Goal: Navigation & Orientation: Find specific page/section

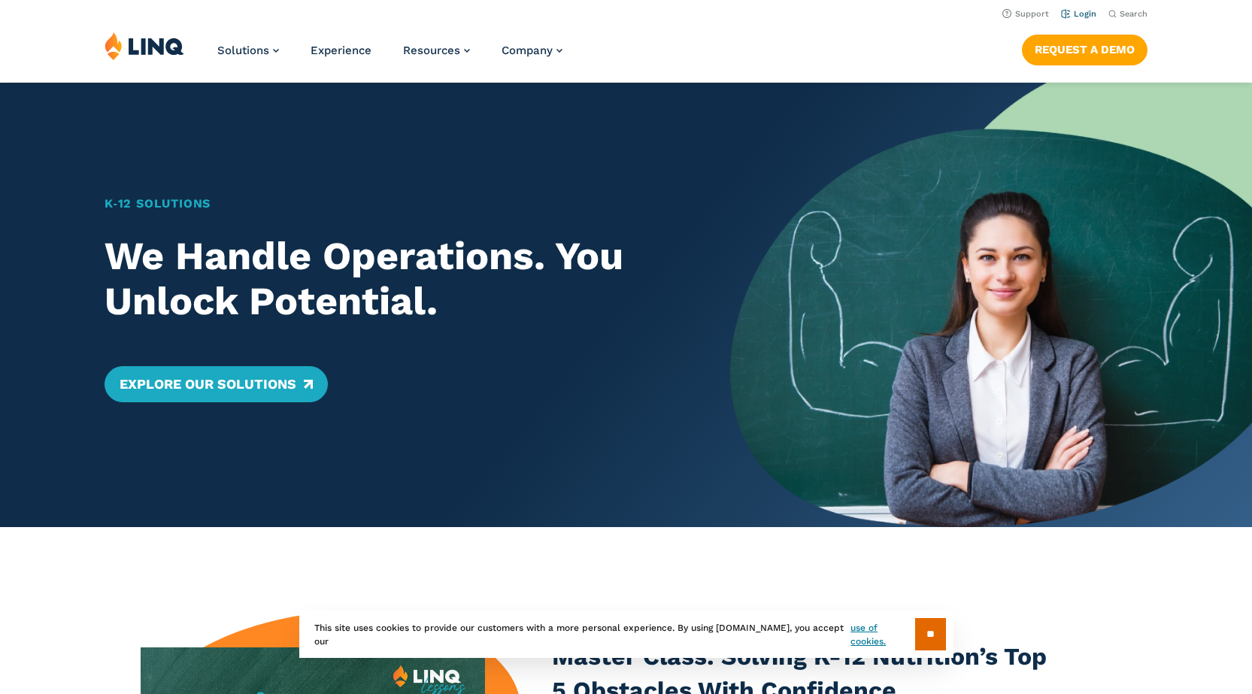
click at [1091, 14] on link "Login" at bounding box center [1078, 14] width 35 height 10
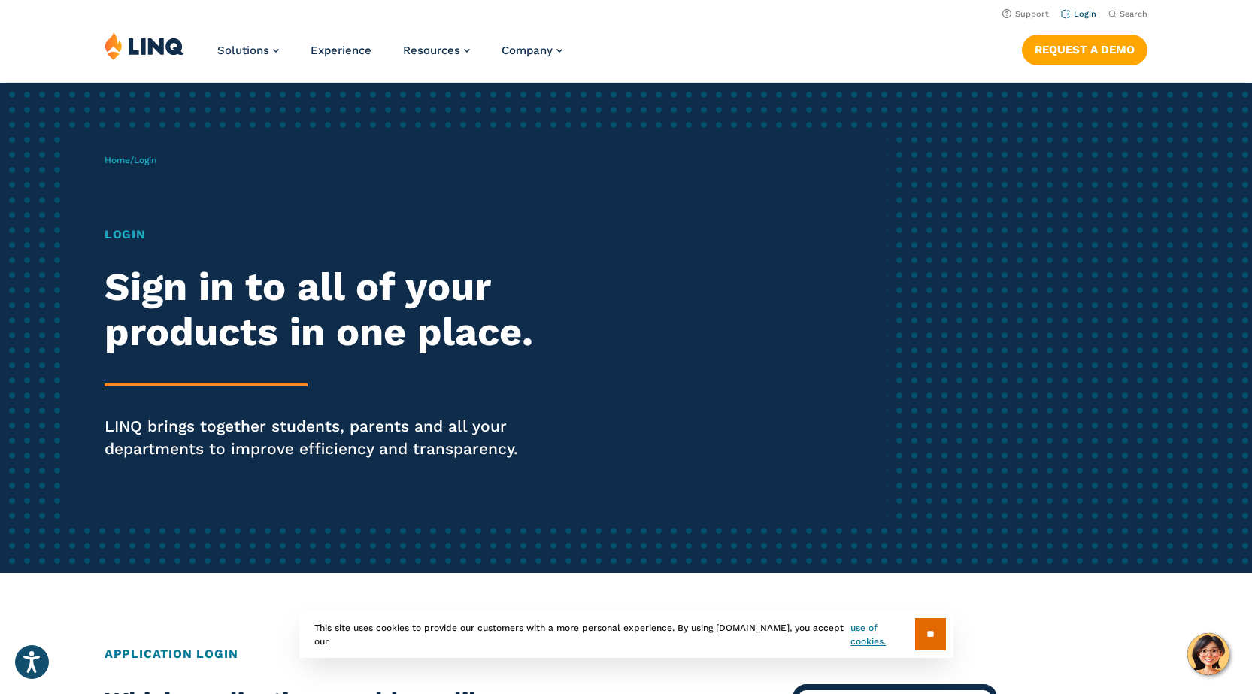
click at [1091, 14] on link "Login" at bounding box center [1078, 14] width 35 height 10
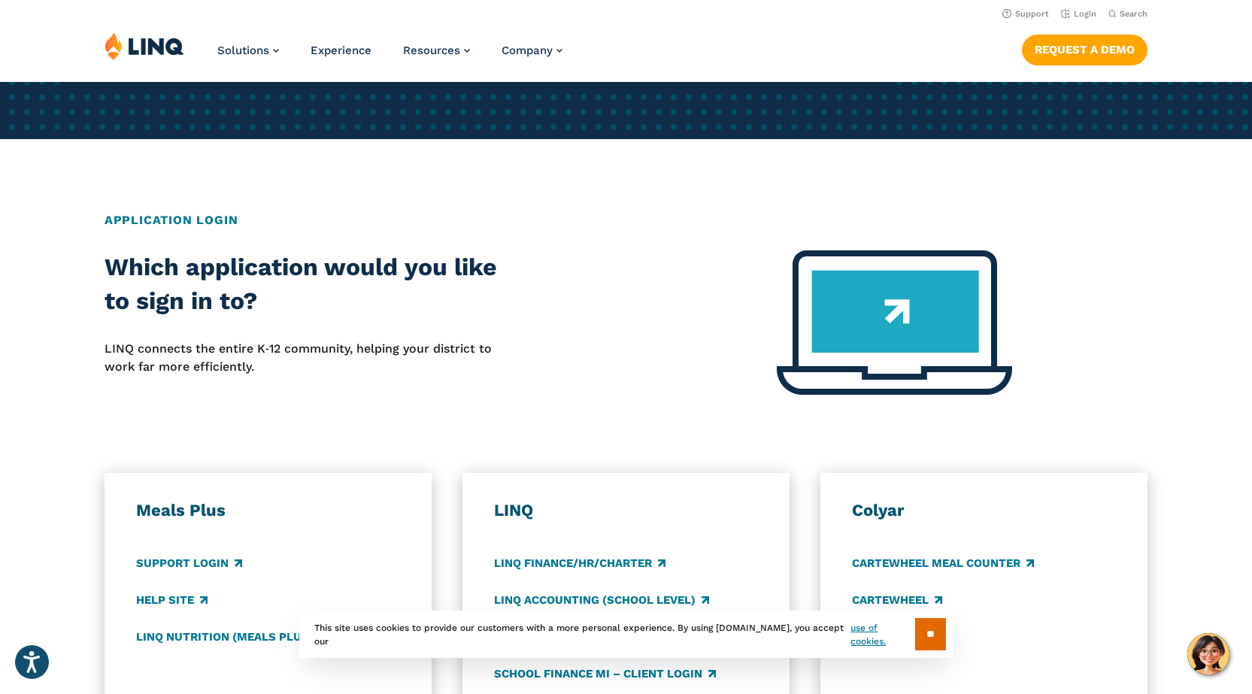
scroll to position [376, 0]
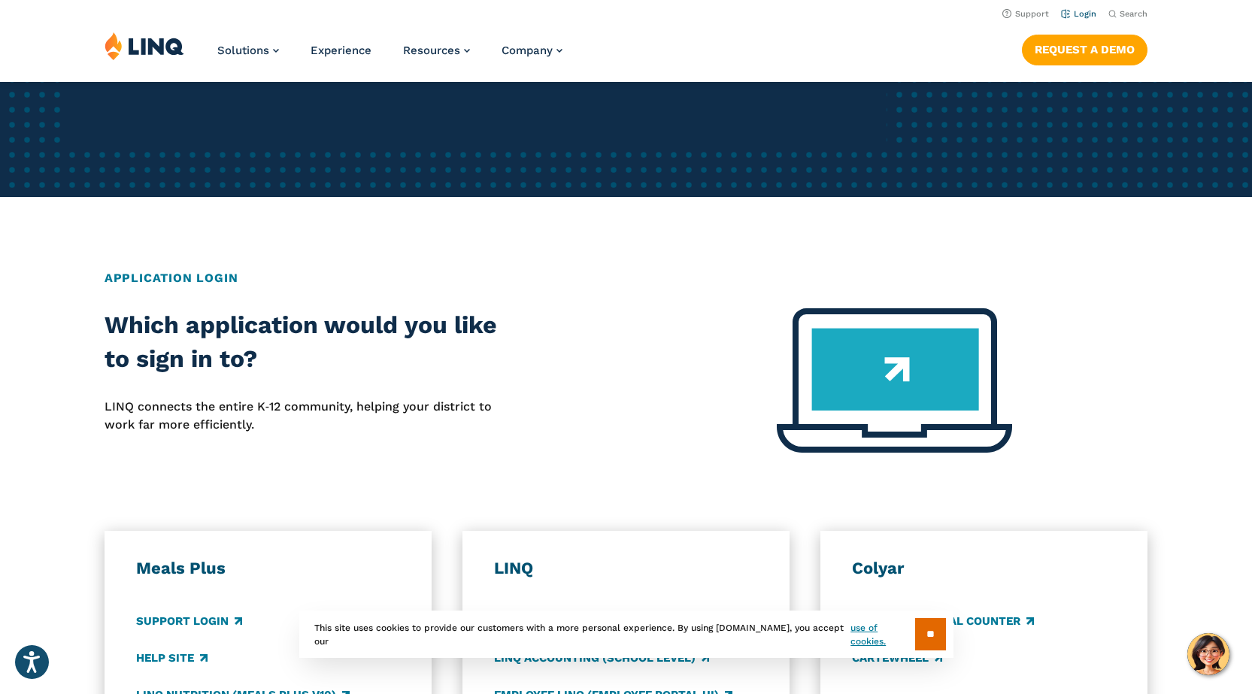
click at [1081, 12] on link "Login" at bounding box center [1078, 14] width 35 height 10
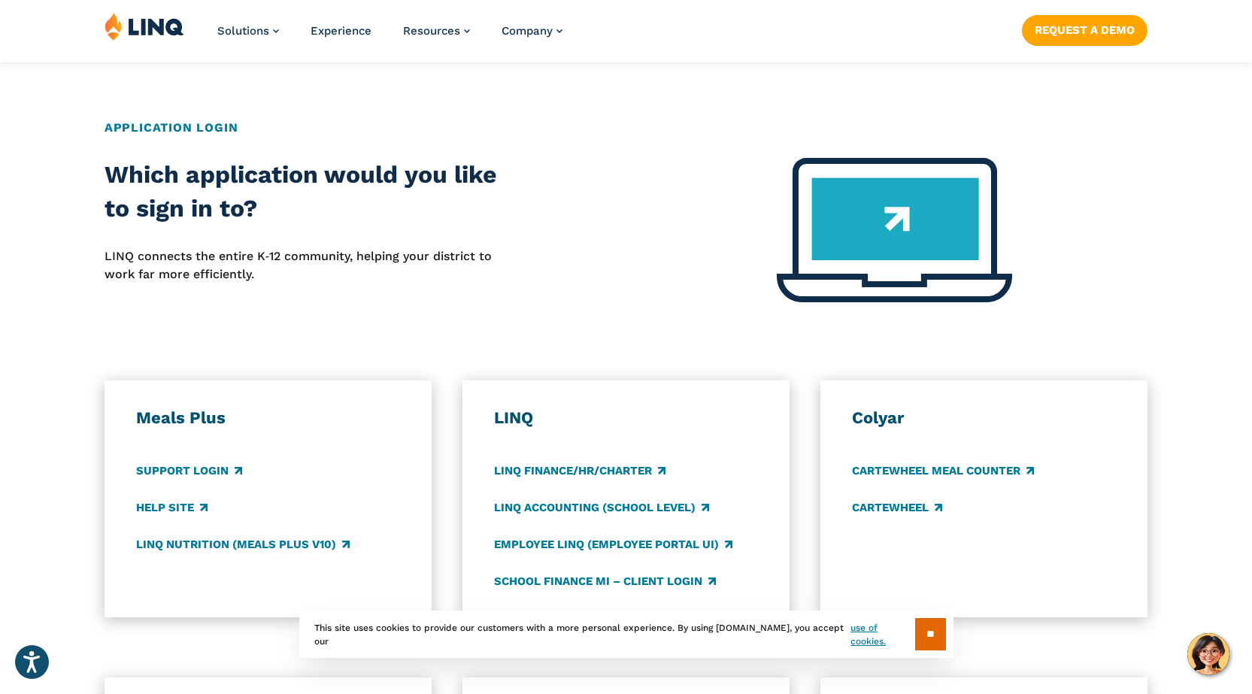
scroll to position [601, 0]
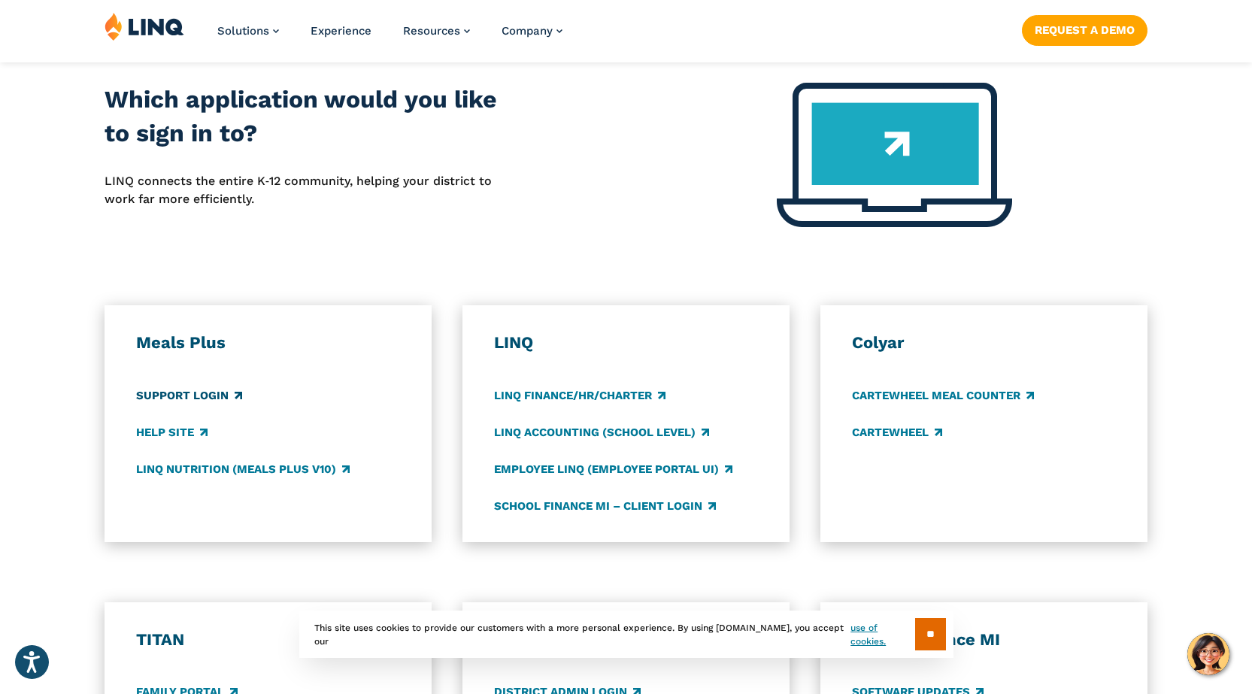
click at [206, 392] on link "Support Login" at bounding box center [189, 395] width 106 height 17
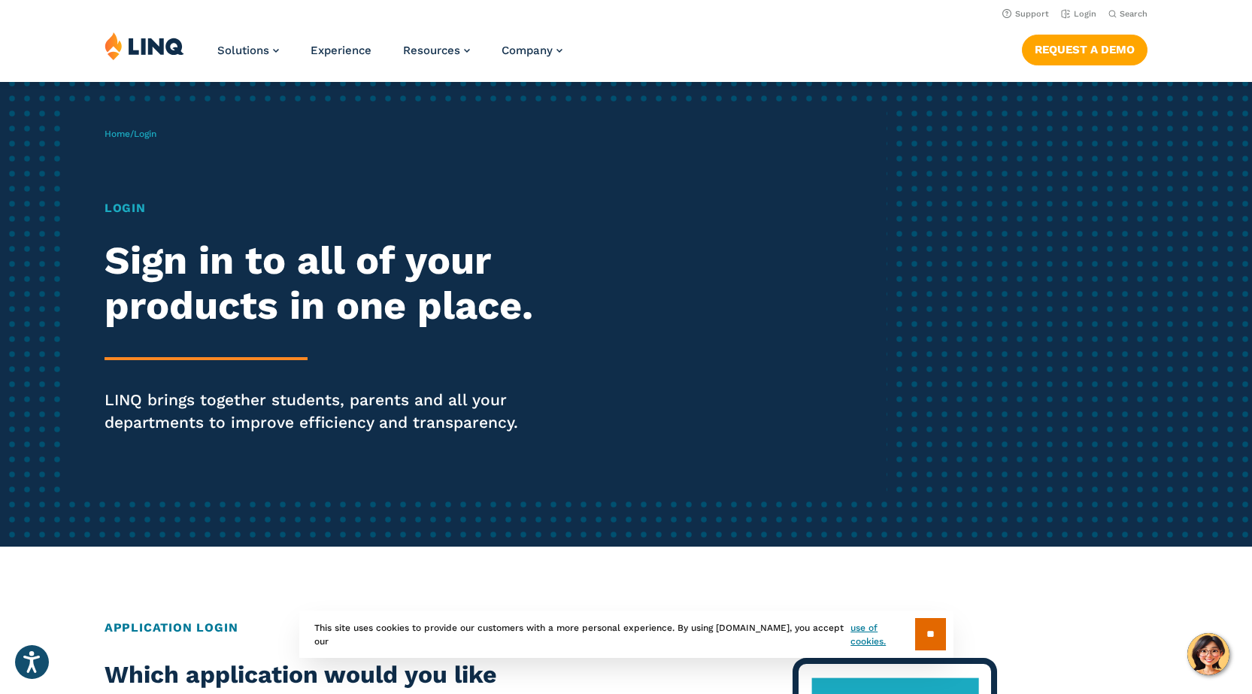
scroll to position [0, 0]
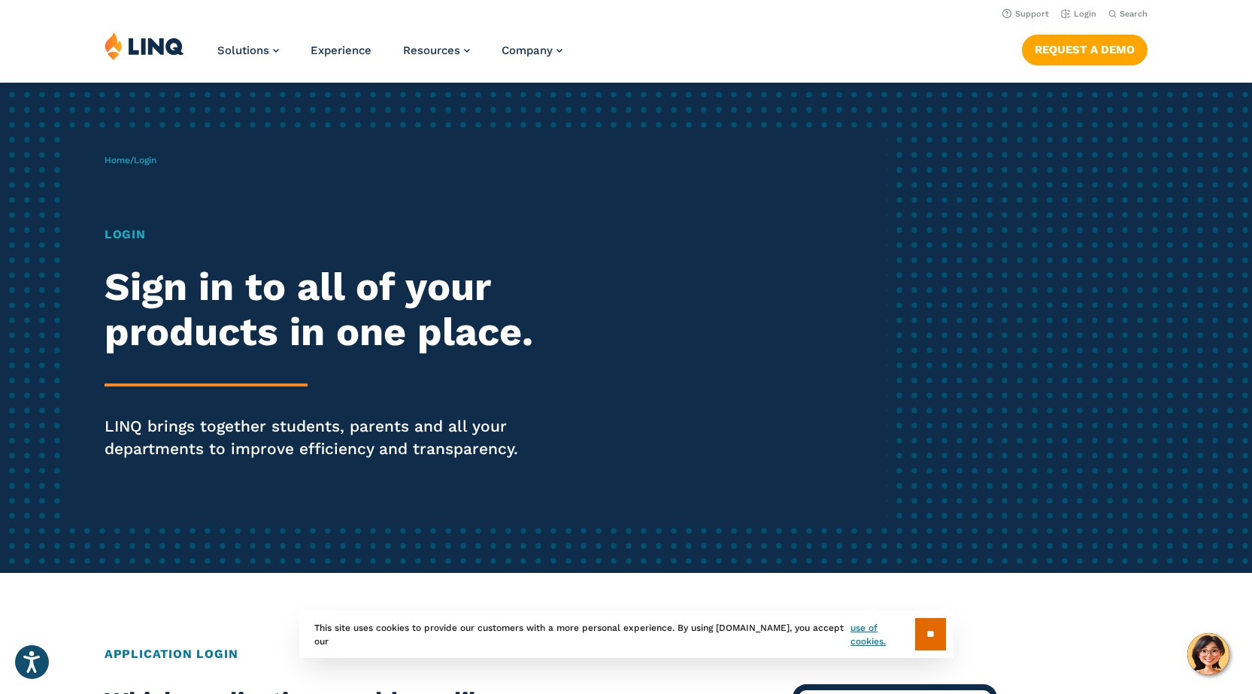
click at [130, 232] on h1 "Login" at bounding box center [345, 235] width 482 height 18
click at [130, 247] on div "Login Sign in to all of your products in one place. LINQ brings together studen…" at bounding box center [345, 364] width 482 height 277
click at [1086, 14] on link "Login" at bounding box center [1078, 14] width 35 height 10
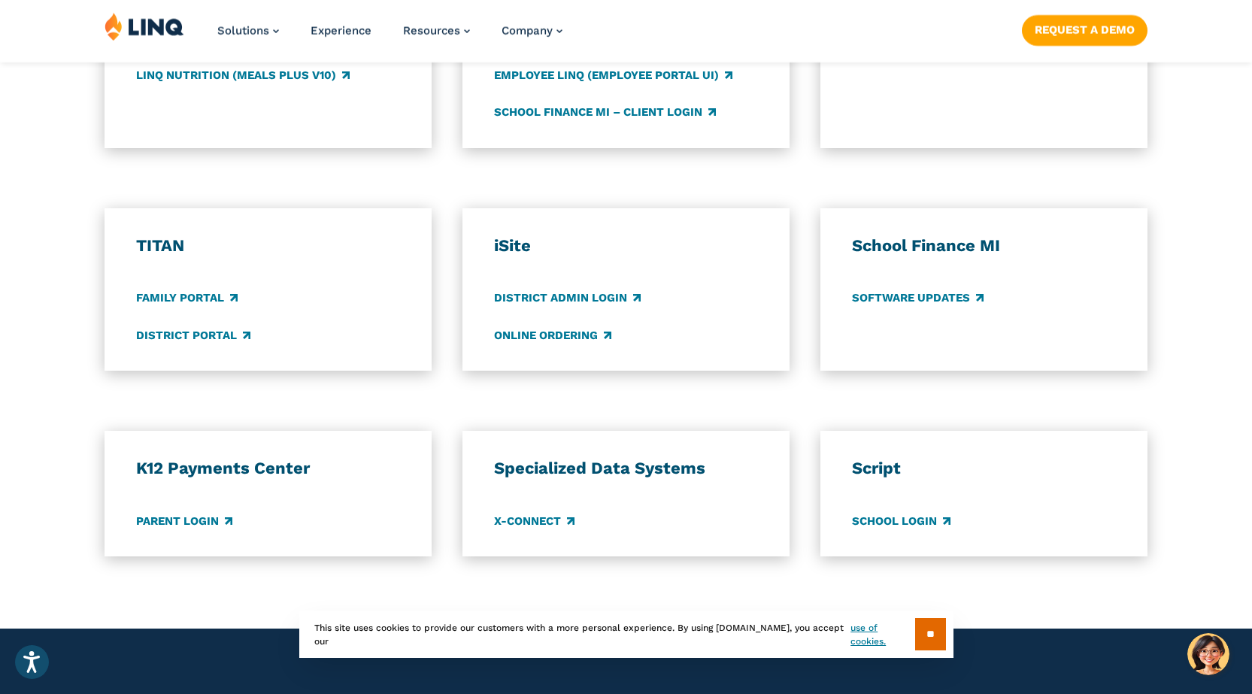
scroll to position [1052, 0]
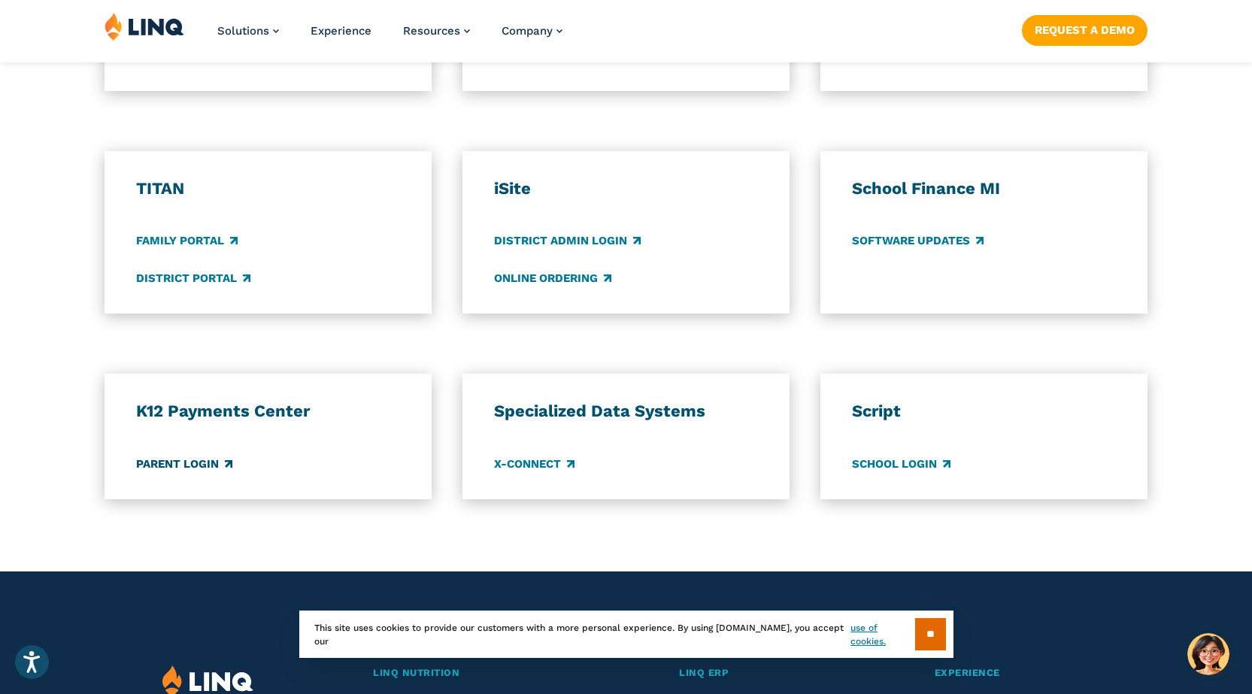
click at [178, 464] on link "Parent Login" at bounding box center [184, 464] width 96 height 17
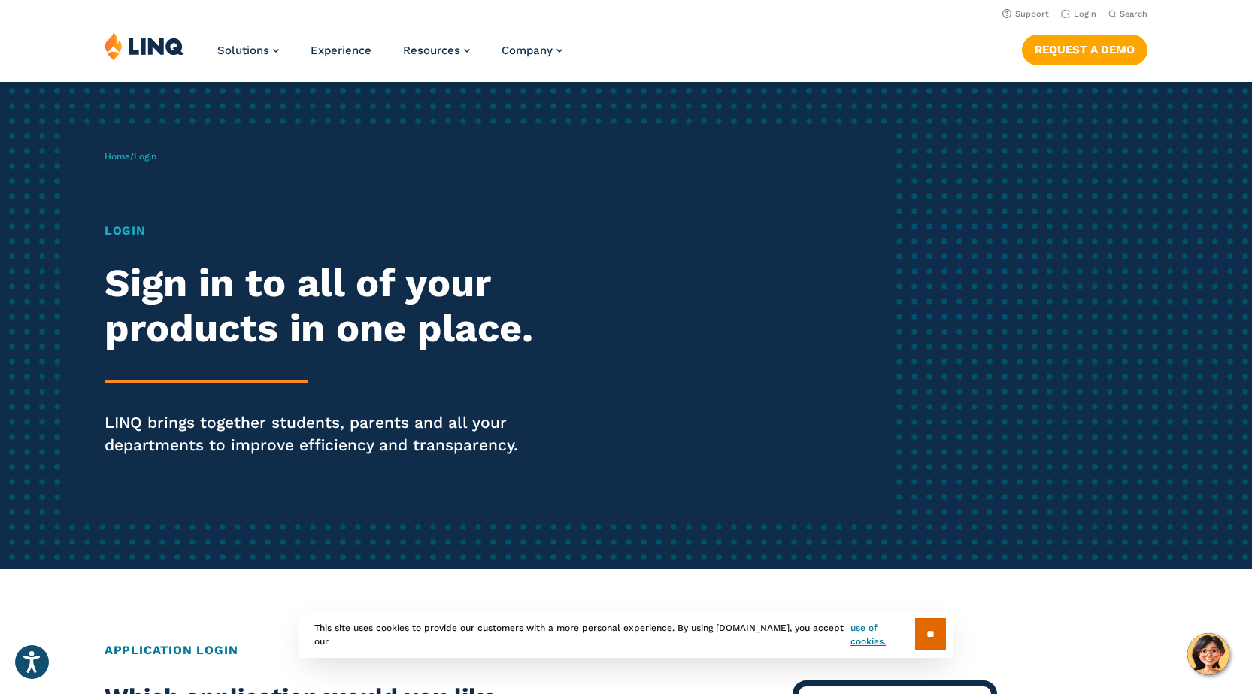
scroll to position [0, 0]
